Goal: Task Accomplishment & Management: Manage account settings

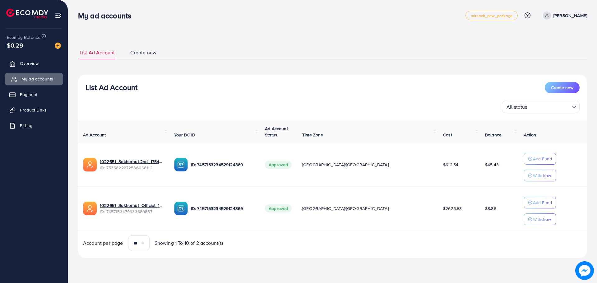
click at [26, 78] on span "My ad accounts" at bounding box center [37, 79] width 32 height 6
click at [29, 67] on link "Overview" at bounding box center [34, 63] width 58 height 12
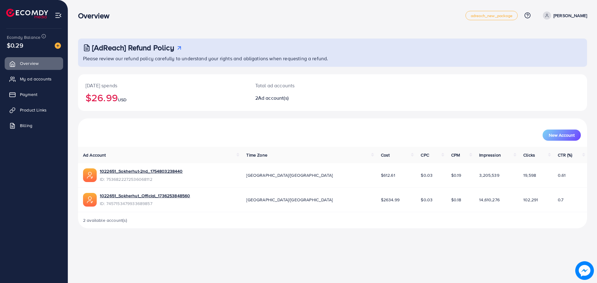
click at [337, 221] on div "2 available account(s)" at bounding box center [332, 220] width 509 height 16
click at [34, 78] on span "My ad accounts" at bounding box center [37, 79] width 32 height 6
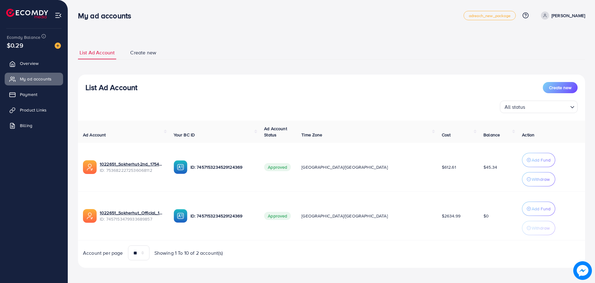
drag, startPoint x: 464, startPoint y: 217, endPoint x: 453, endPoint y: 217, distance: 10.9
click at [479, 218] on td "$0" at bounding box center [498, 216] width 39 height 49
click at [296, 191] on td "Approved" at bounding box center [277, 167] width 37 height 49
